Goal: Obtain resource: Download file/media

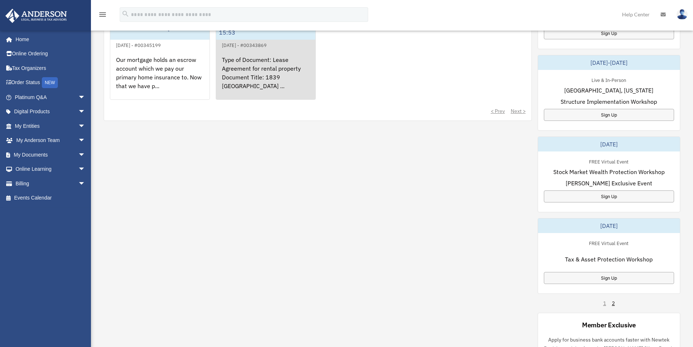
scroll to position [145, 0]
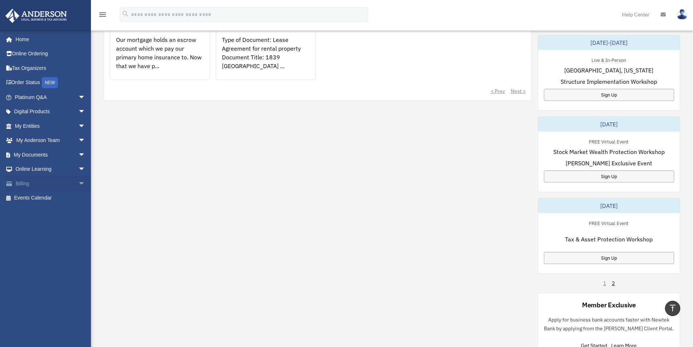
click at [78, 183] on span "arrow_drop_down" at bounding box center [85, 183] width 15 height 15
click at [61, 194] on link "$ Open Invoices" at bounding box center [53, 198] width 86 height 15
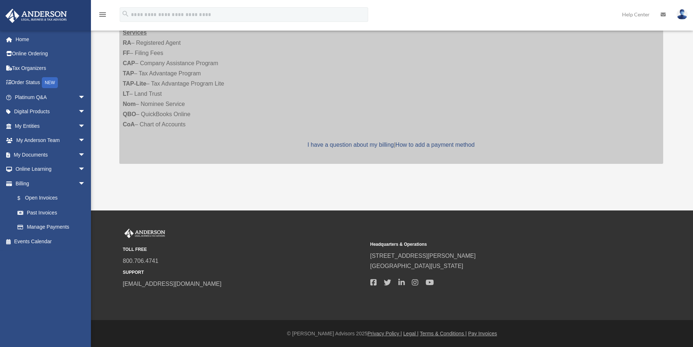
scroll to position [184, 0]
click at [49, 155] on link "My Documents arrow_drop_down" at bounding box center [50, 154] width 91 height 15
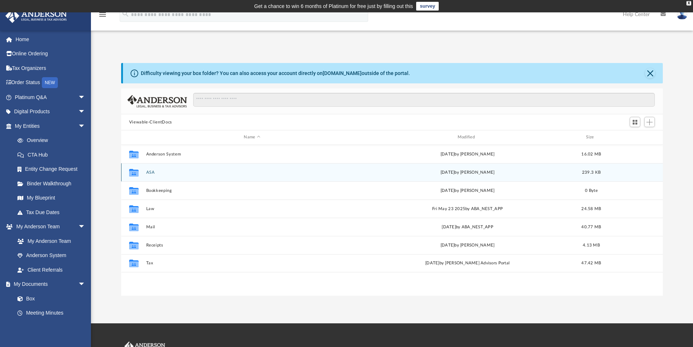
scroll to position [160, 536]
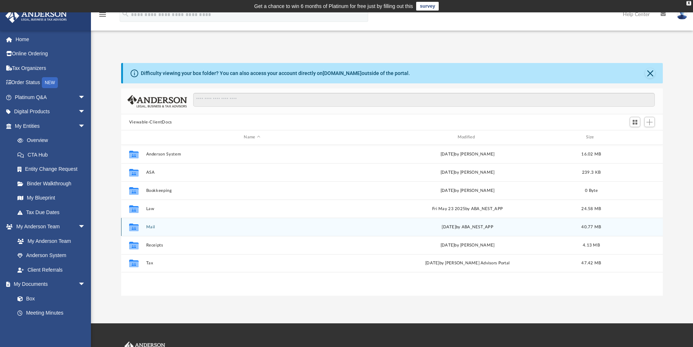
click at [155, 227] on button "Mail" at bounding box center [252, 226] width 212 height 5
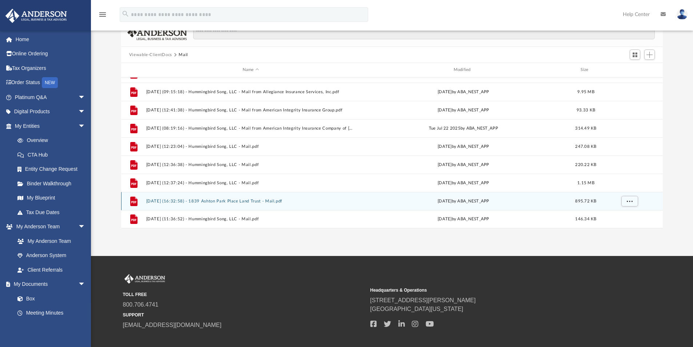
scroll to position [107, 0]
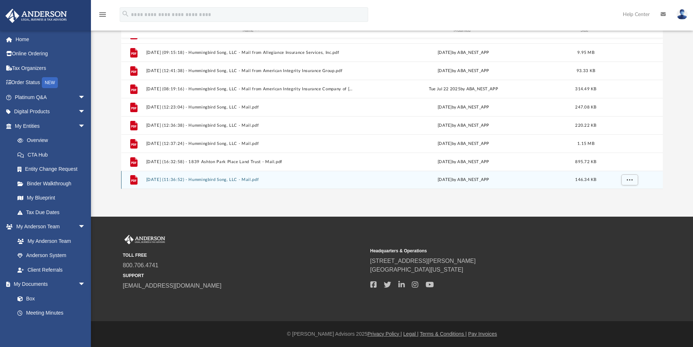
click at [158, 177] on button "2025.10.07 (11:36:52) - Hummingbird Song, LLC - Mail.pdf" at bounding box center [250, 179] width 209 height 5
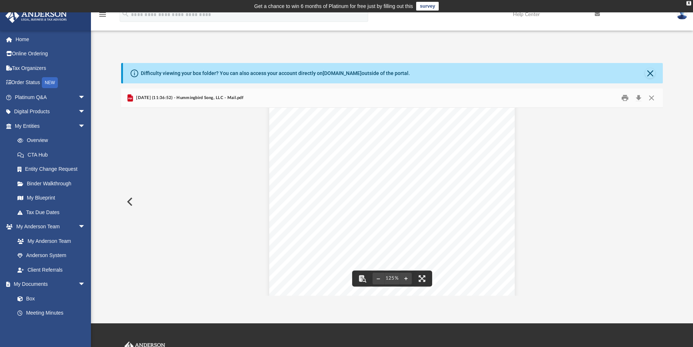
scroll to position [35, 0]
click at [625, 97] on button "Print" at bounding box center [624, 97] width 15 height 11
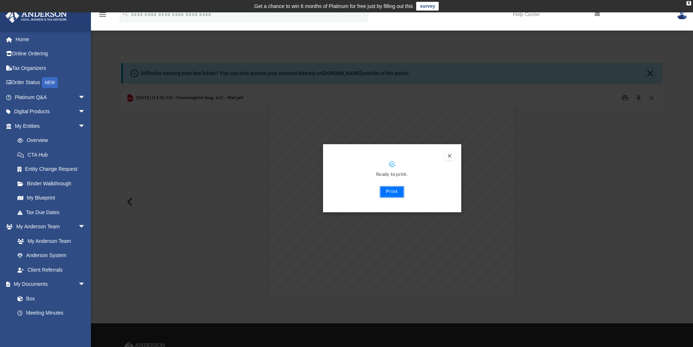
click at [392, 192] on button "Print" at bounding box center [392, 192] width 24 height 12
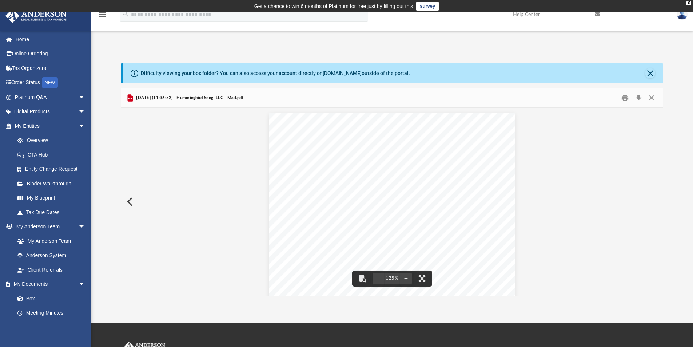
scroll to position [0, 0]
click at [649, 101] on button "Close" at bounding box center [651, 97] width 13 height 11
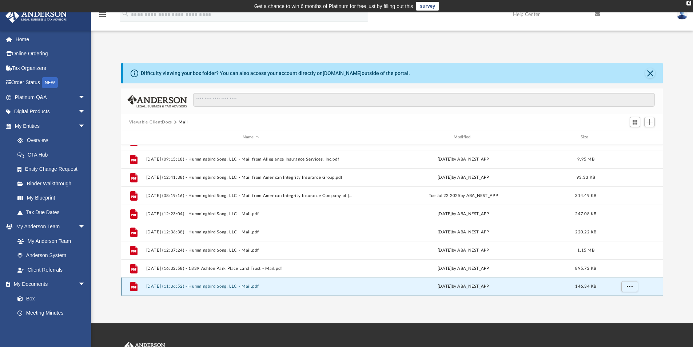
click at [227, 286] on button "2025.10.07 (11:36:52) - Hummingbird Song, LLC - Mail.pdf" at bounding box center [250, 286] width 209 height 5
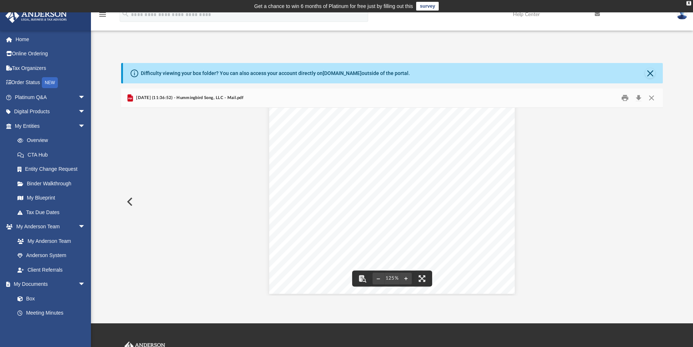
scroll to position [144, 0]
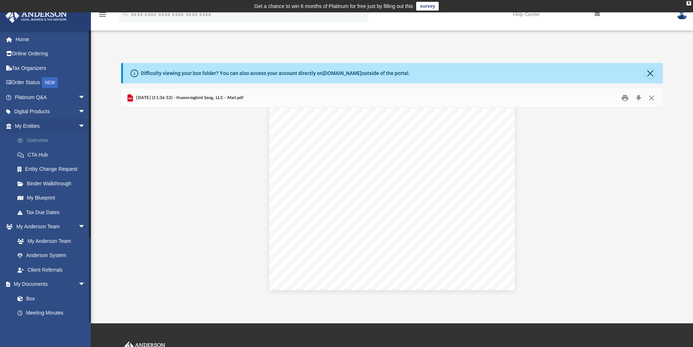
click at [51, 140] on link "Overview" at bounding box center [53, 140] width 86 height 15
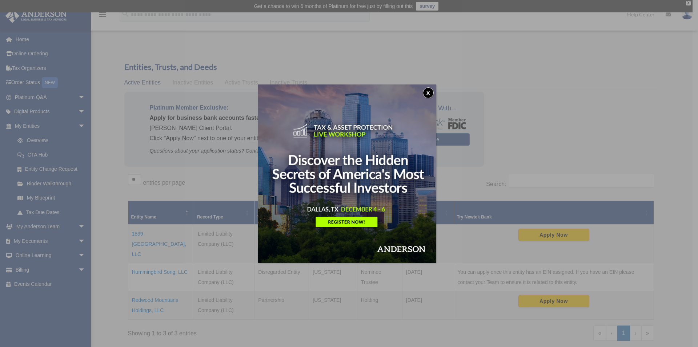
click at [428, 93] on button "x" at bounding box center [428, 92] width 11 height 11
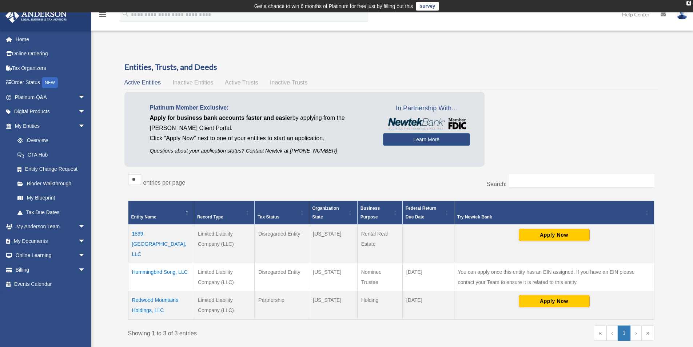
click at [140, 263] on td "Hummingbird Song, LLC" at bounding box center [161, 277] width 66 height 28
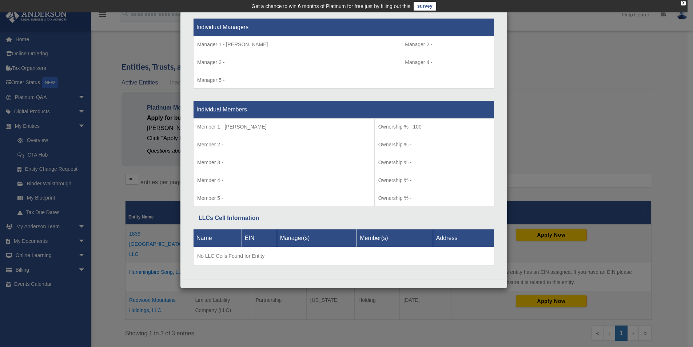
scroll to position [685, 0]
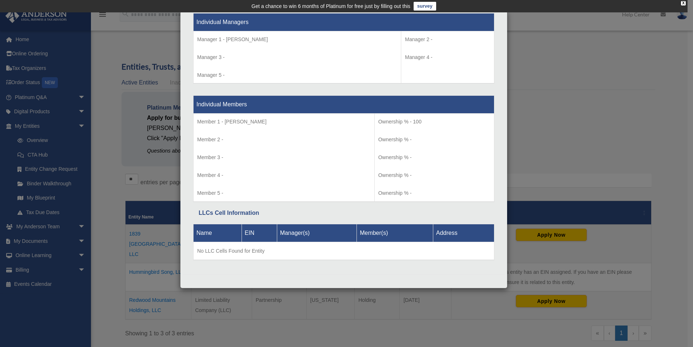
click at [58, 56] on div "Details × Articles Sent Organizational Date" at bounding box center [346, 173] width 693 height 347
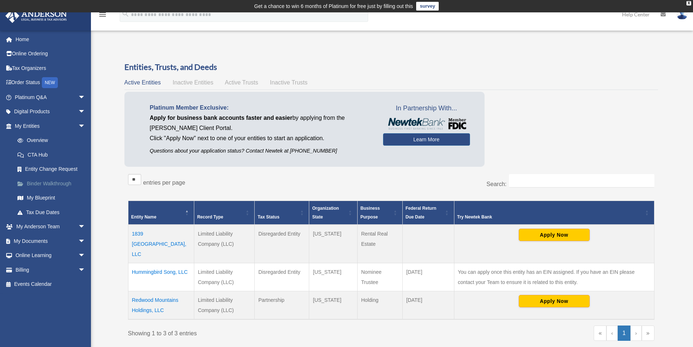
click at [64, 181] on link "Binder Walkthrough" at bounding box center [53, 183] width 86 height 15
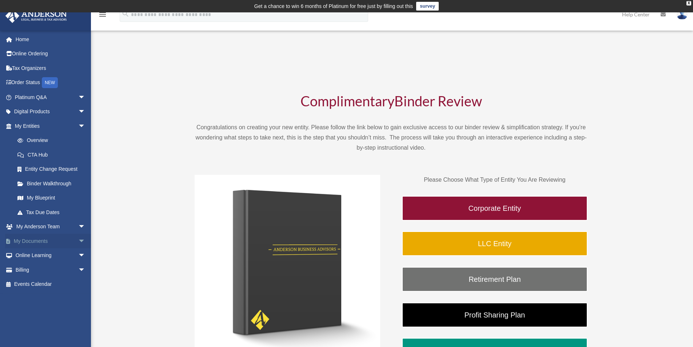
click at [78, 243] on span "arrow_drop_down" at bounding box center [85, 240] width 15 height 15
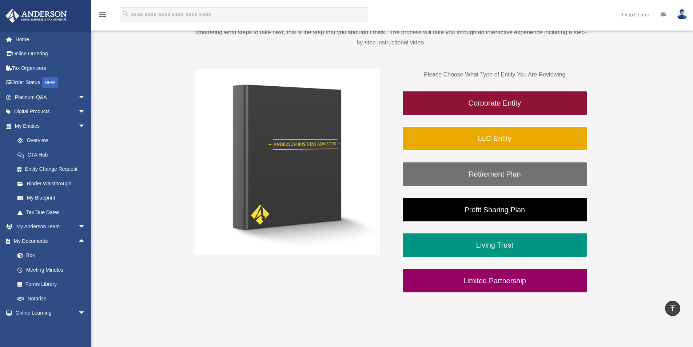
scroll to position [2, 0]
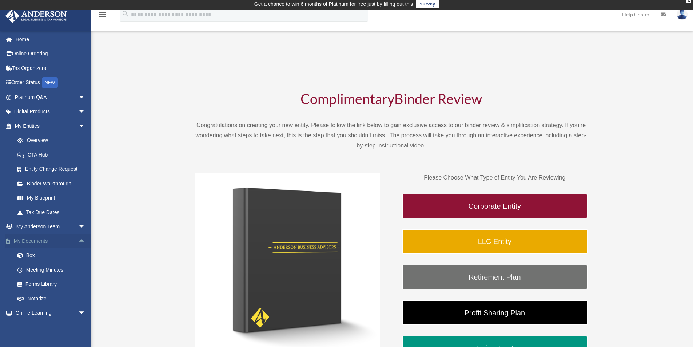
click at [48, 239] on link "My Documents arrow_drop_up" at bounding box center [50, 240] width 91 height 15
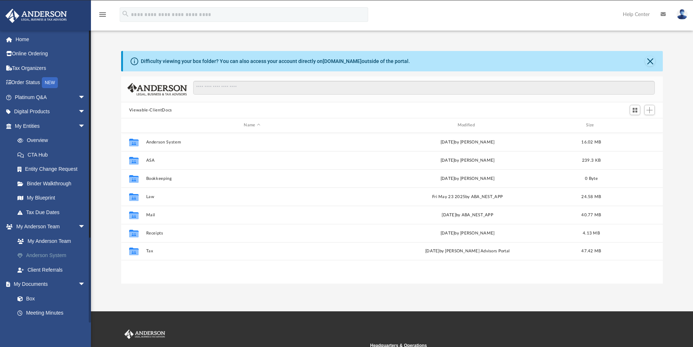
scroll to position [160, 536]
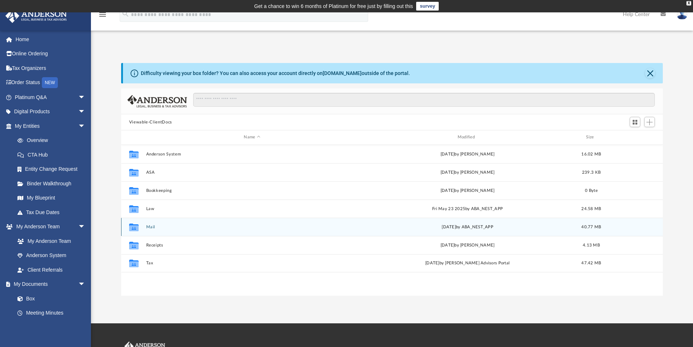
click at [134, 230] on icon "grid" at bounding box center [133, 228] width 9 height 6
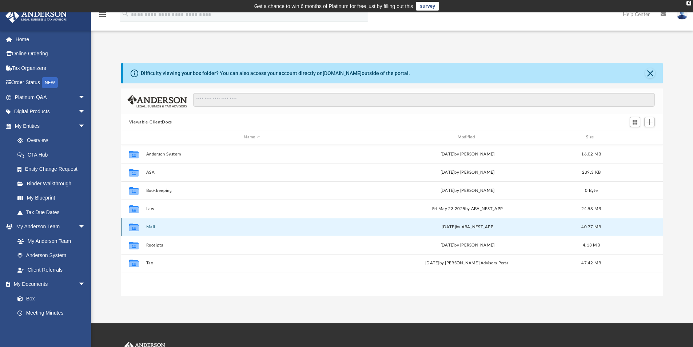
click at [152, 225] on button "Mail" at bounding box center [252, 226] width 212 height 5
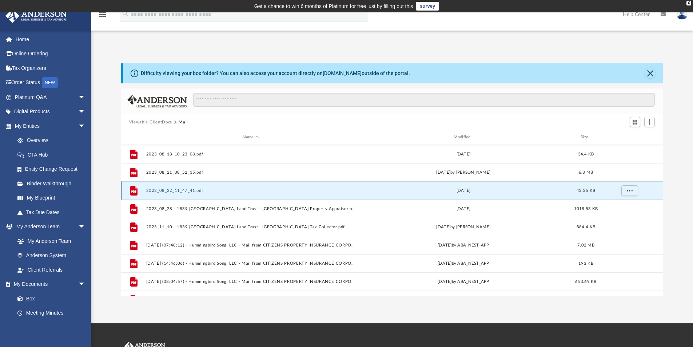
click at [159, 191] on button "2023_08_22_11_47_41.pdf" at bounding box center [250, 190] width 209 height 5
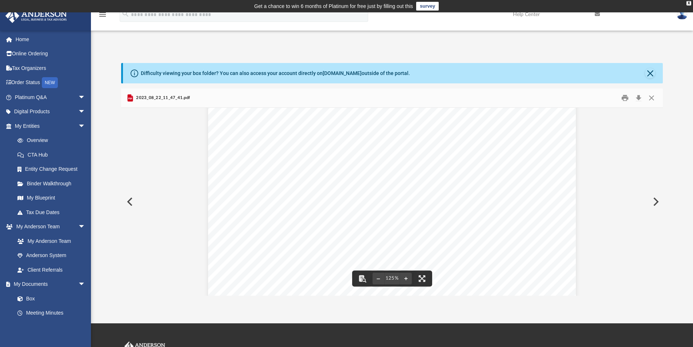
scroll to position [36, 0]
click at [654, 97] on button "Close" at bounding box center [651, 97] width 13 height 11
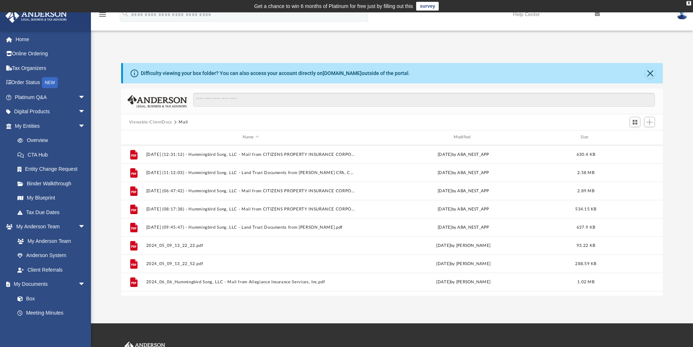
scroll to position [218, 0]
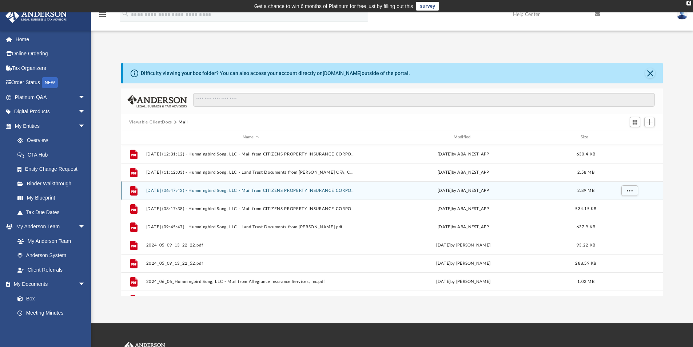
click at [203, 191] on button "2024.09.05 (06:47:42) - Hummingbird Song, LLC - Mail from CITIZENS PROPERTY INS…" at bounding box center [250, 190] width 209 height 5
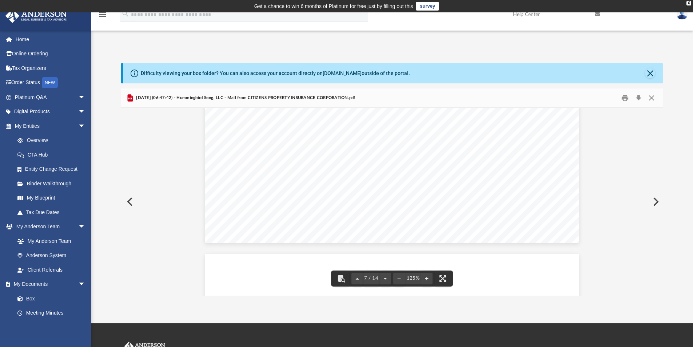
scroll to position [3346, 0]
click at [649, 97] on button "Close" at bounding box center [651, 97] width 13 height 11
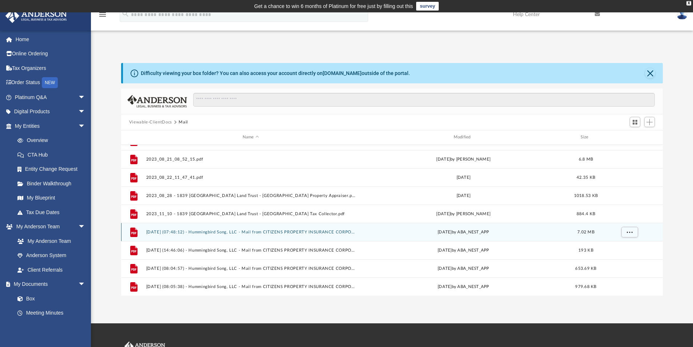
scroll to position [0, 0]
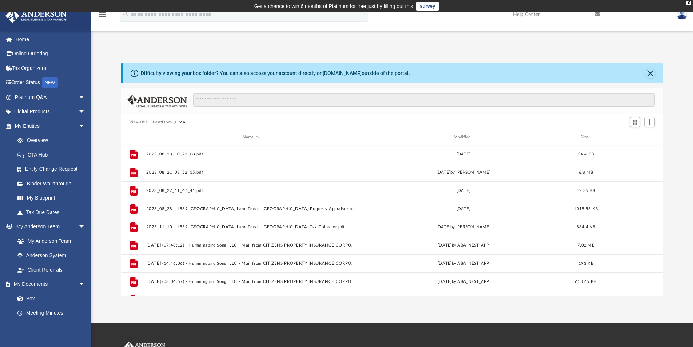
click at [157, 120] on button "Viewable-ClientDocs" at bounding box center [150, 122] width 43 height 7
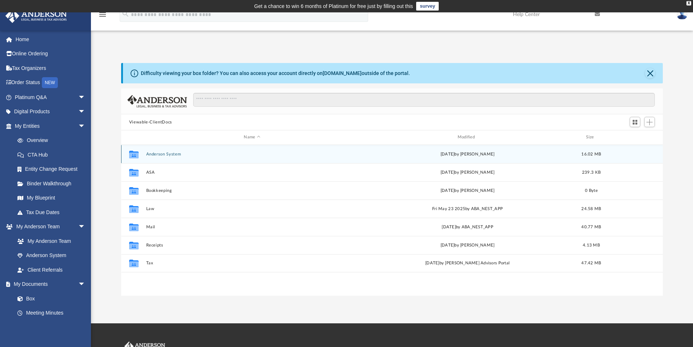
click at [158, 153] on button "Anderson System" at bounding box center [252, 154] width 212 height 5
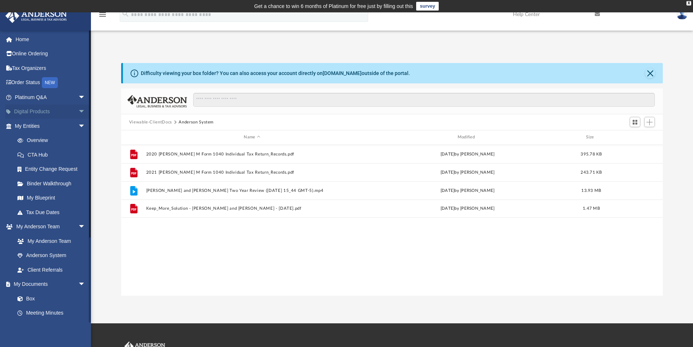
click at [78, 112] on span "arrow_drop_down" at bounding box center [85, 111] width 15 height 15
click at [37, 183] on link "My Entities arrow_drop_down" at bounding box center [50, 183] width 91 height 15
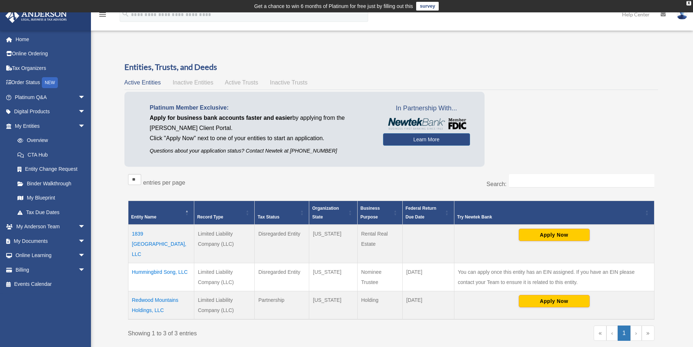
click at [145, 263] on td "Hummingbird Song, LLC" at bounding box center [161, 277] width 66 height 28
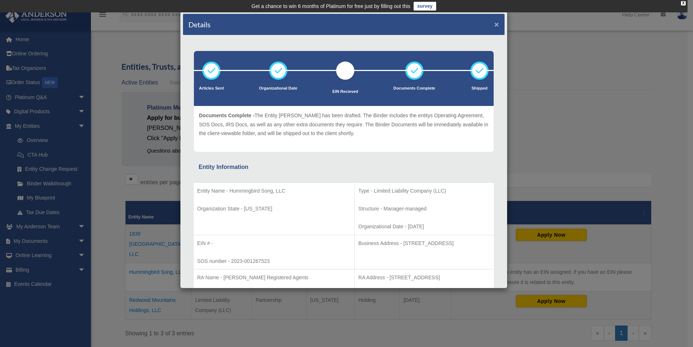
click at [494, 23] on button "×" at bounding box center [496, 24] width 5 height 8
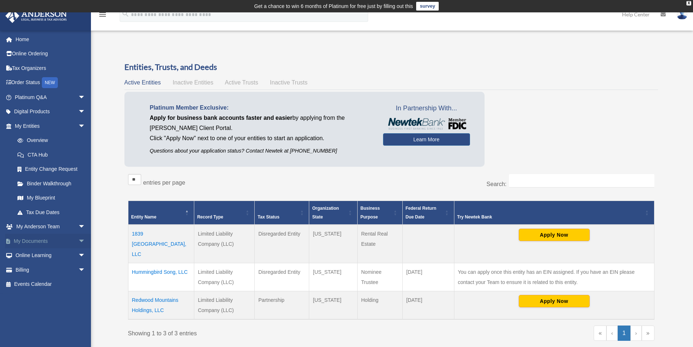
click at [47, 239] on link "My Documents arrow_drop_down" at bounding box center [50, 240] width 91 height 15
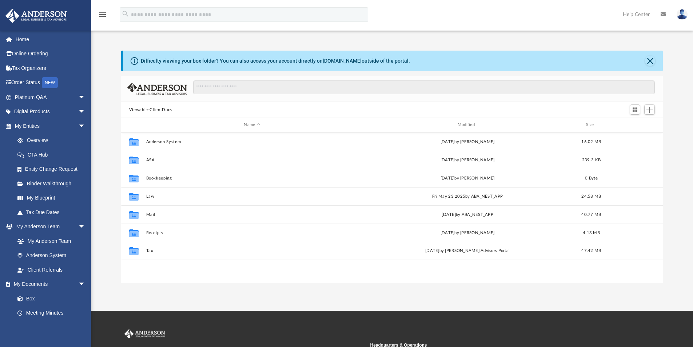
scroll to position [160, 536]
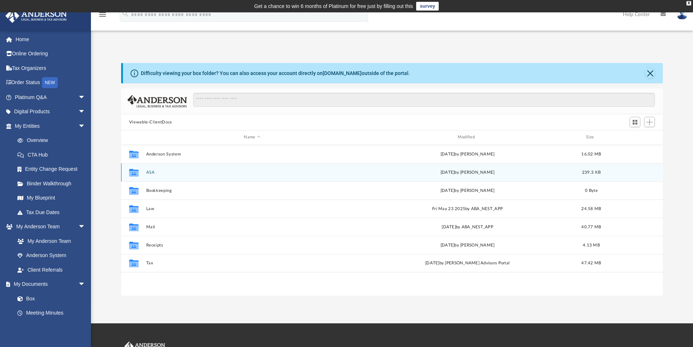
click at [136, 173] on icon "grid" at bounding box center [133, 173] width 9 height 6
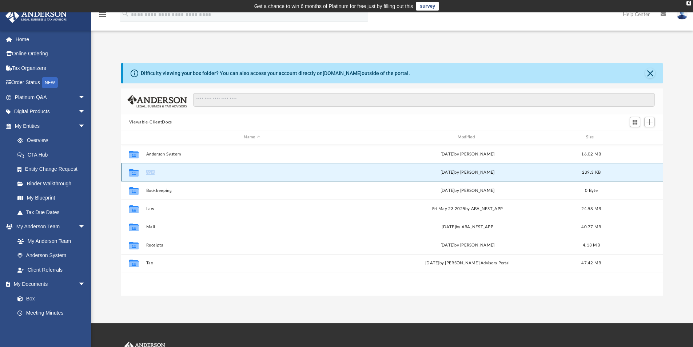
click at [136, 173] on icon "grid" at bounding box center [133, 173] width 9 height 6
click at [135, 175] on icon "grid" at bounding box center [133, 172] width 9 height 8
click at [152, 172] on button "ASA" at bounding box center [252, 172] width 212 height 5
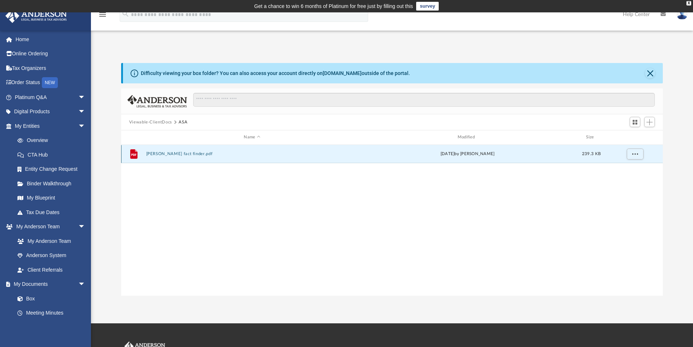
click at [168, 152] on button "[PERSON_NAME] fact finder.pdf" at bounding box center [252, 153] width 212 height 5
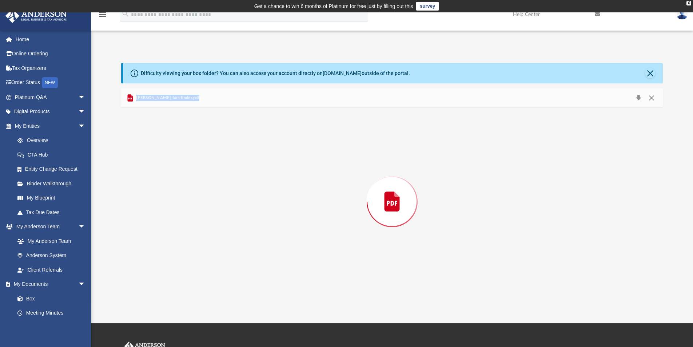
click at [168, 152] on div "Preview" at bounding box center [392, 202] width 542 height 188
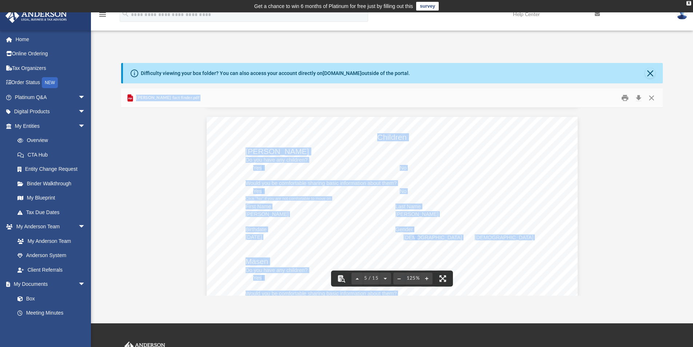
scroll to position [1964, 0]
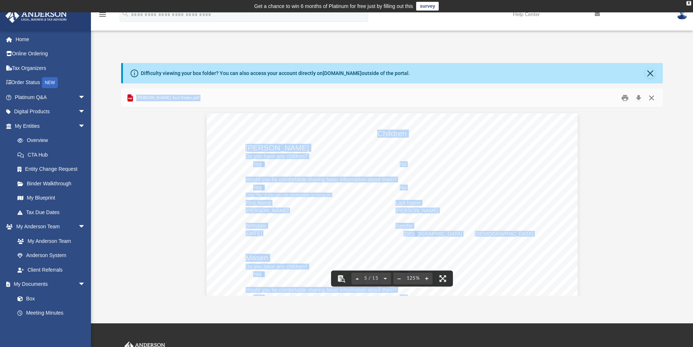
click at [654, 98] on button "Close" at bounding box center [651, 97] width 13 height 11
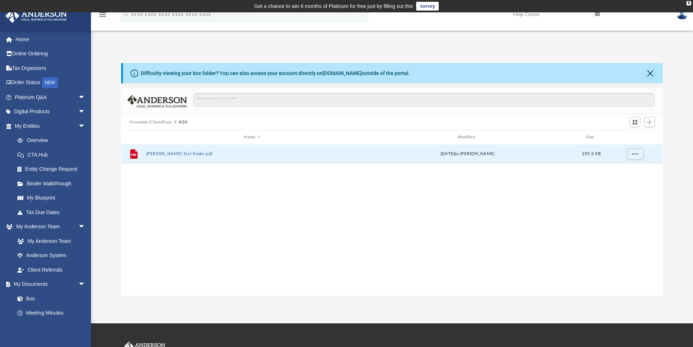
click at [159, 118] on div "Viewable-ClientDocs ASA" at bounding box center [392, 122] width 542 height 16
click at [159, 120] on button "Viewable-ClientDocs" at bounding box center [150, 122] width 43 height 7
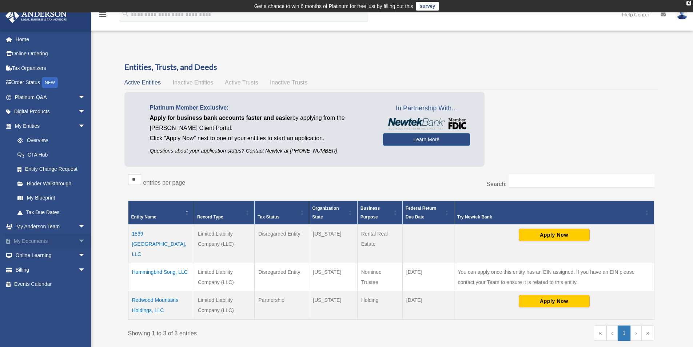
click at [78, 241] on span "arrow_drop_down" at bounding box center [85, 240] width 15 height 15
click at [48, 255] on link "Box" at bounding box center [53, 255] width 86 height 15
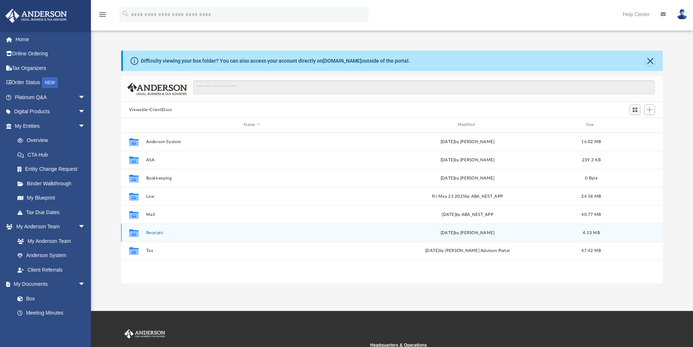
scroll to position [160, 536]
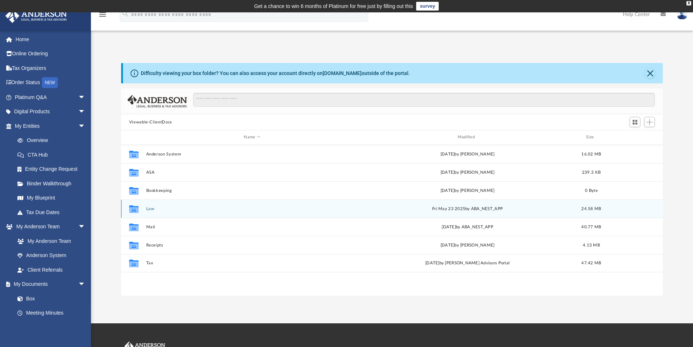
click at [150, 208] on button "Law" at bounding box center [252, 208] width 212 height 5
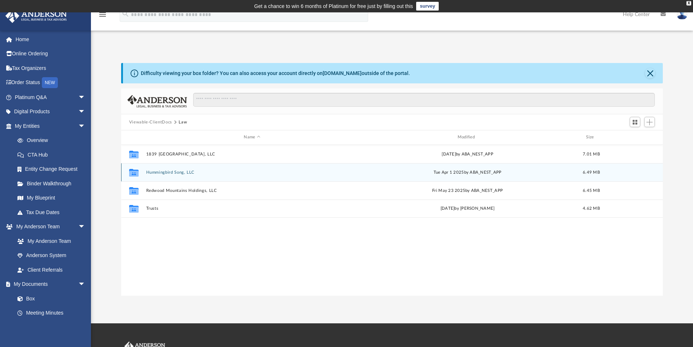
click at [166, 169] on div "Collaborated Folder Hummingbird Song, LLC [DATE] by ABA_NEST_APP 6.49 MB" at bounding box center [392, 172] width 542 height 18
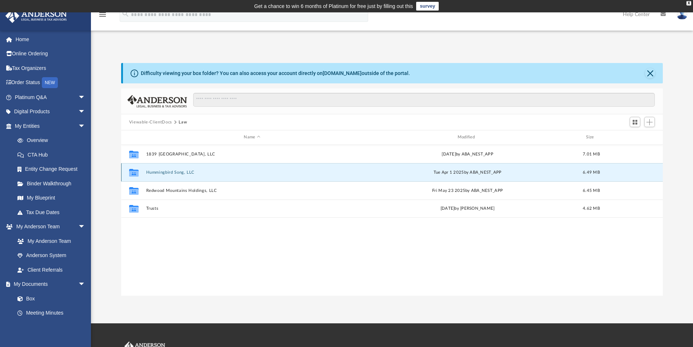
click at [166, 172] on button "Hummingbird Song, LLC" at bounding box center [252, 172] width 212 height 5
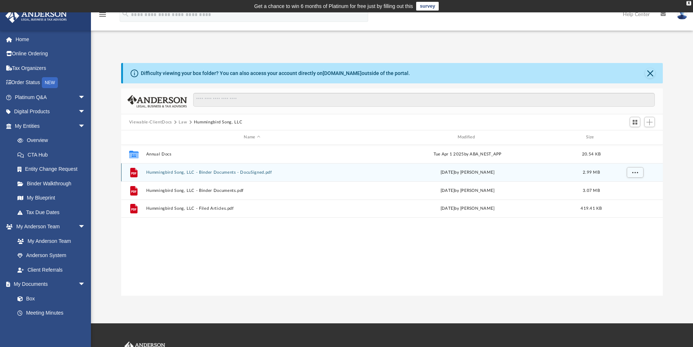
click at [166, 172] on button "Hummingbird Song, LLC - Binder Documents - DocuSigned.pdf" at bounding box center [252, 172] width 212 height 5
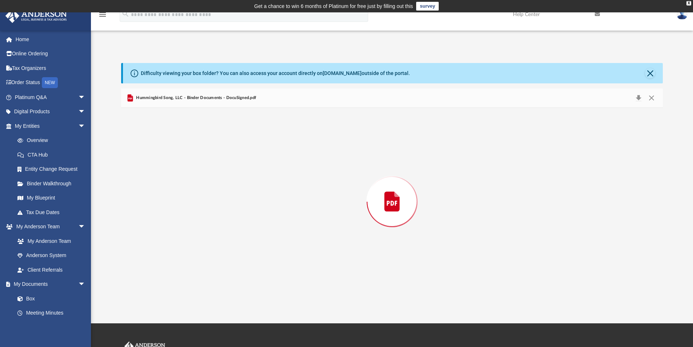
click at [166, 172] on div "Preview" at bounding box center [392, 202] width 542 height 188
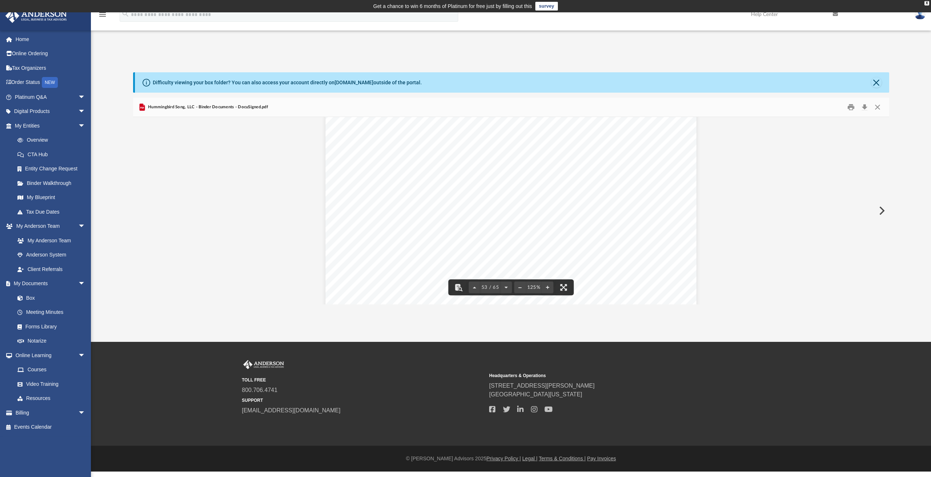
scroll to position [25638, 0]
click at [692, 105] on button "Close" at bounding box center [877, 107] width 13 height 11
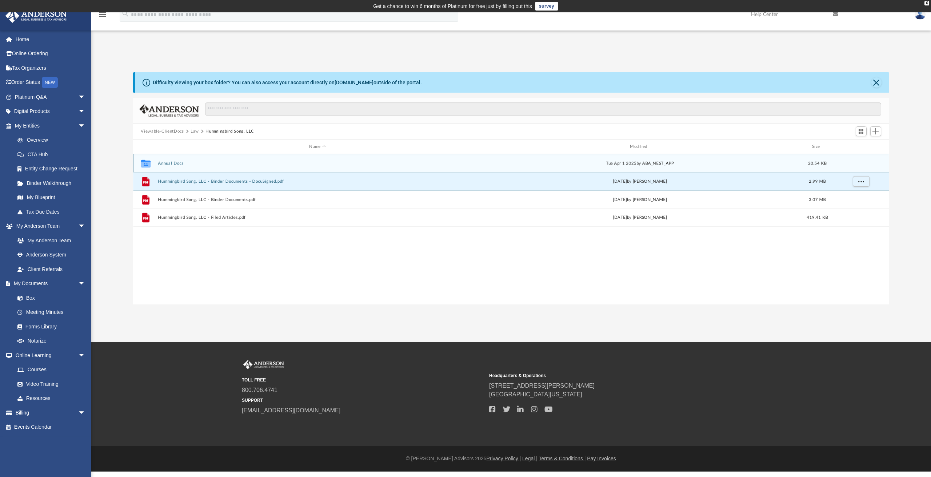
click at [169, 163] on button "Annual Docs" at bounding box center [317, 163] width 319 height 5
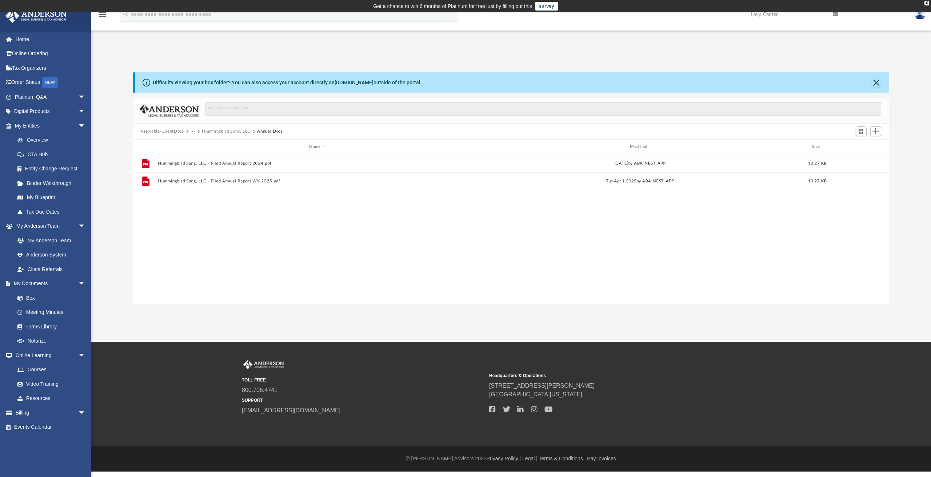
click at [193, 130] on button "···" at bounding box center [193, 131] width 5 height 7
click at [193, 132] on button "···" at bounding box center [193, 131] width 5 height 7
click at [193, 129] on button "···" at bounding box center [193, 131] width 5 height 7
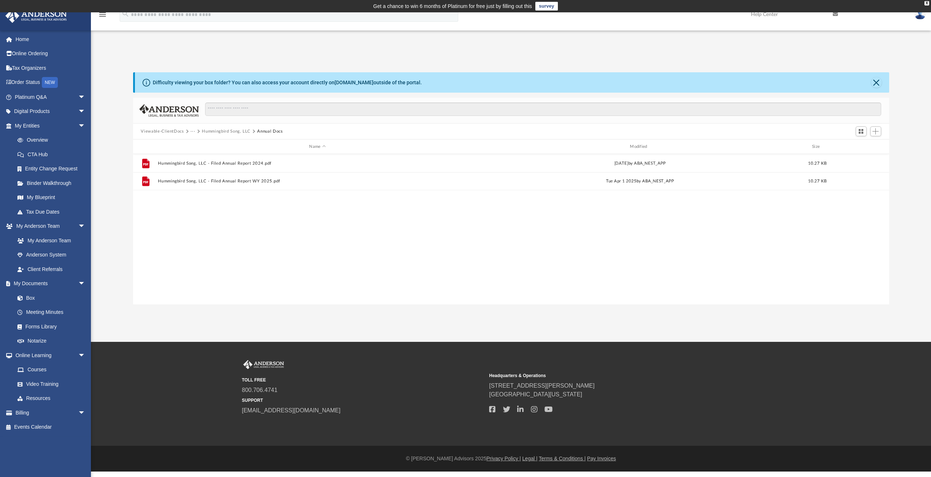
click at [220, 133] on button "Hummingbird Song, LLC" at bounding box center [226, 131] width 49 height 7
click at [192, 133] on button "···" at bounding box center [193, 131] width 5 height 7
click at [197, 129] on button "Law" at bounding box center [195, 131] width 8 height 7
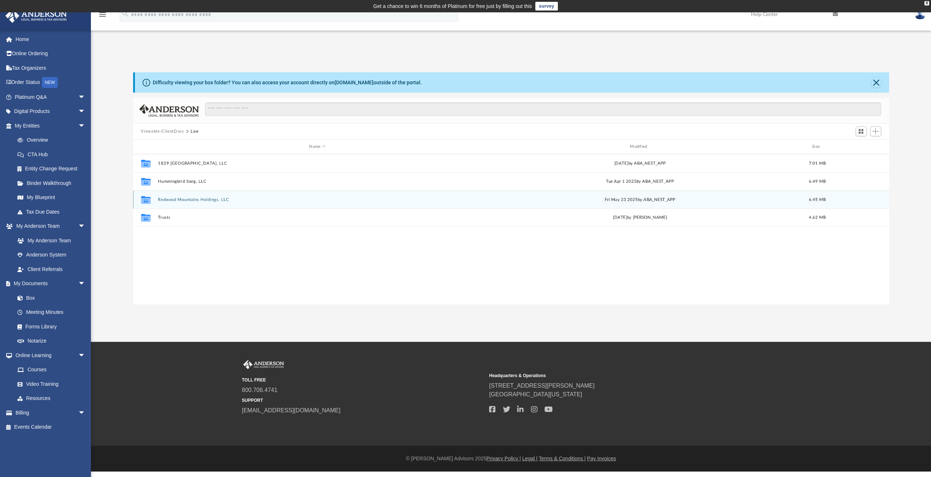
click at [181, 198] on button "Redwood Mountains Holdings, LLC" at bounding box center [317, 199] width 319 height 5
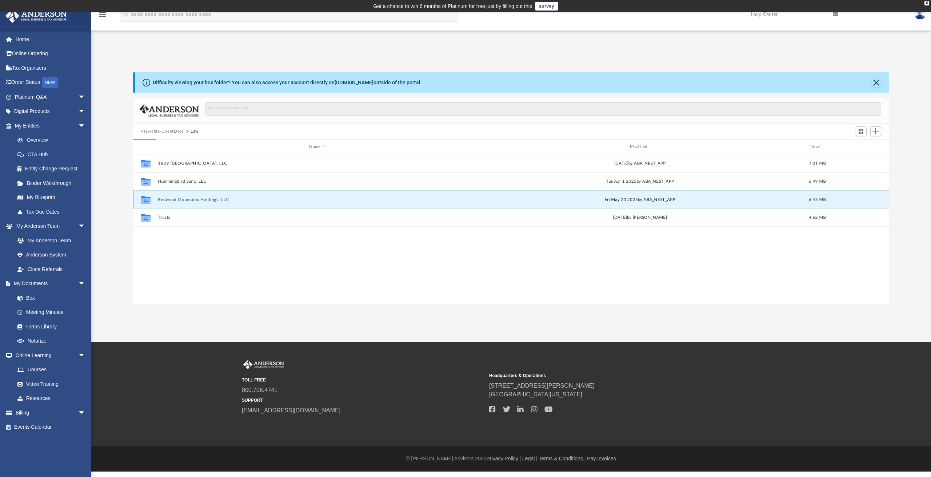
click at [181, 198] on button "Redwood Mountains Holdings, LLC" at bounding box center [317, 199] width 319 height 5
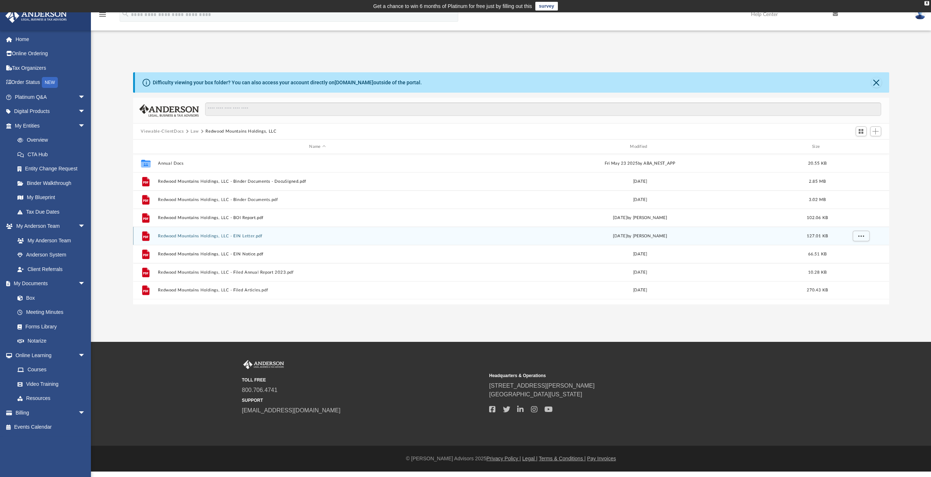
click at [201, 240] on div "File Redwood Mountains Holdings, LLC - EIN Letter.pdf [DATE] by [PERSON_NAME] 1…" at bounding box center [511, 236] width 756 height 18
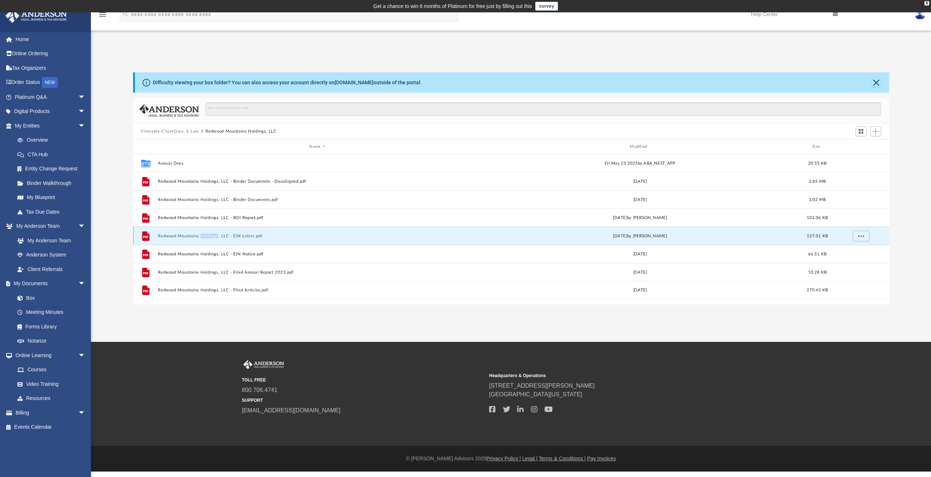
click at [193, 234] on button "Redwood Mountains Holdings, LLC - EIN Letter.pdf" at bounding box center [317, 236] width 319 height 5
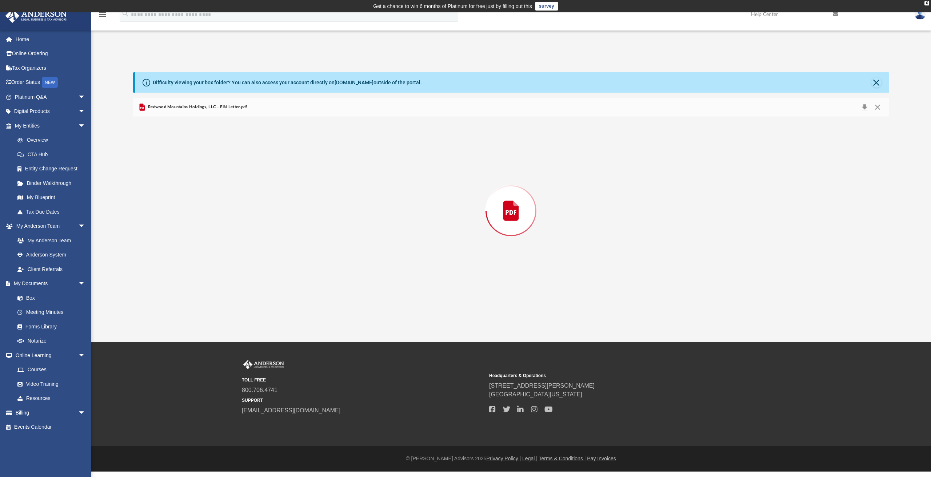
click at [193, 234] on div "Preview" at bounding box center [511, 211] width 756 height 188
drag, startPoint x: 887, startPoint y: 139, endPoint x: 891, endPoint y: 185, distance: 45.9
click at [692, 185] on div "Difficulty viewing your box folder? You can also access your account directly o…" at bounding box center [511, 188] width 840 height 232
click at [692, 107] on button "Close" at bounding box center [877, 107] width 13 height 11
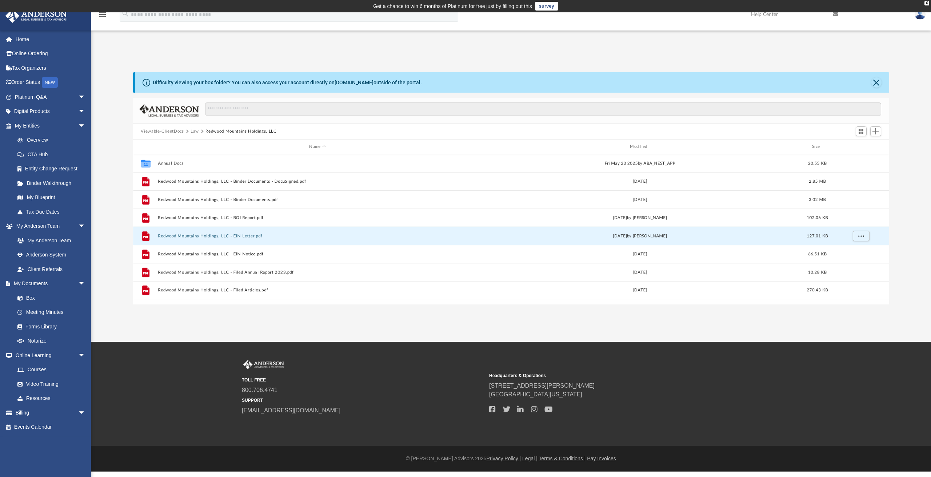
click at [196, 129] on button "Law" at bounding box center [195, 131] width 8 height 7
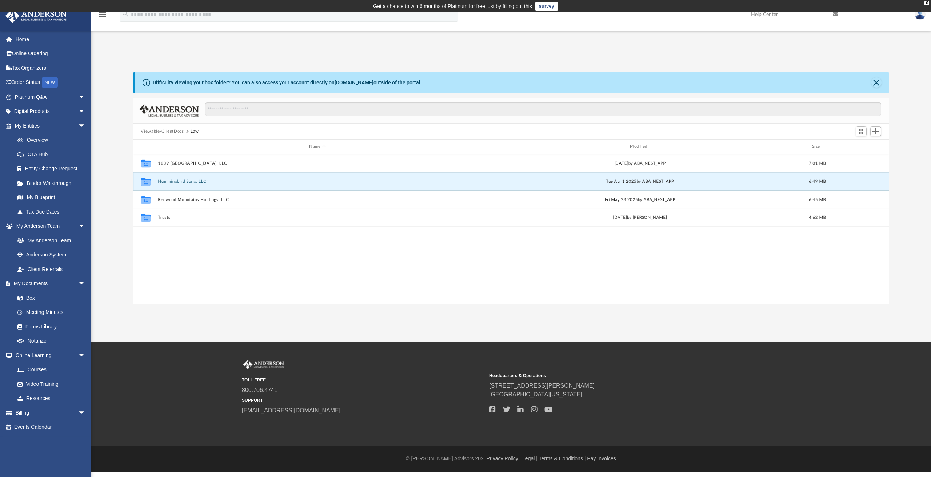
click at [195, 182] on button "Hummingbird Song, LLC" at bounding box center [317, 181] width 319 height 5
